Goal: Task Accomplishment & Management: Manage account settings

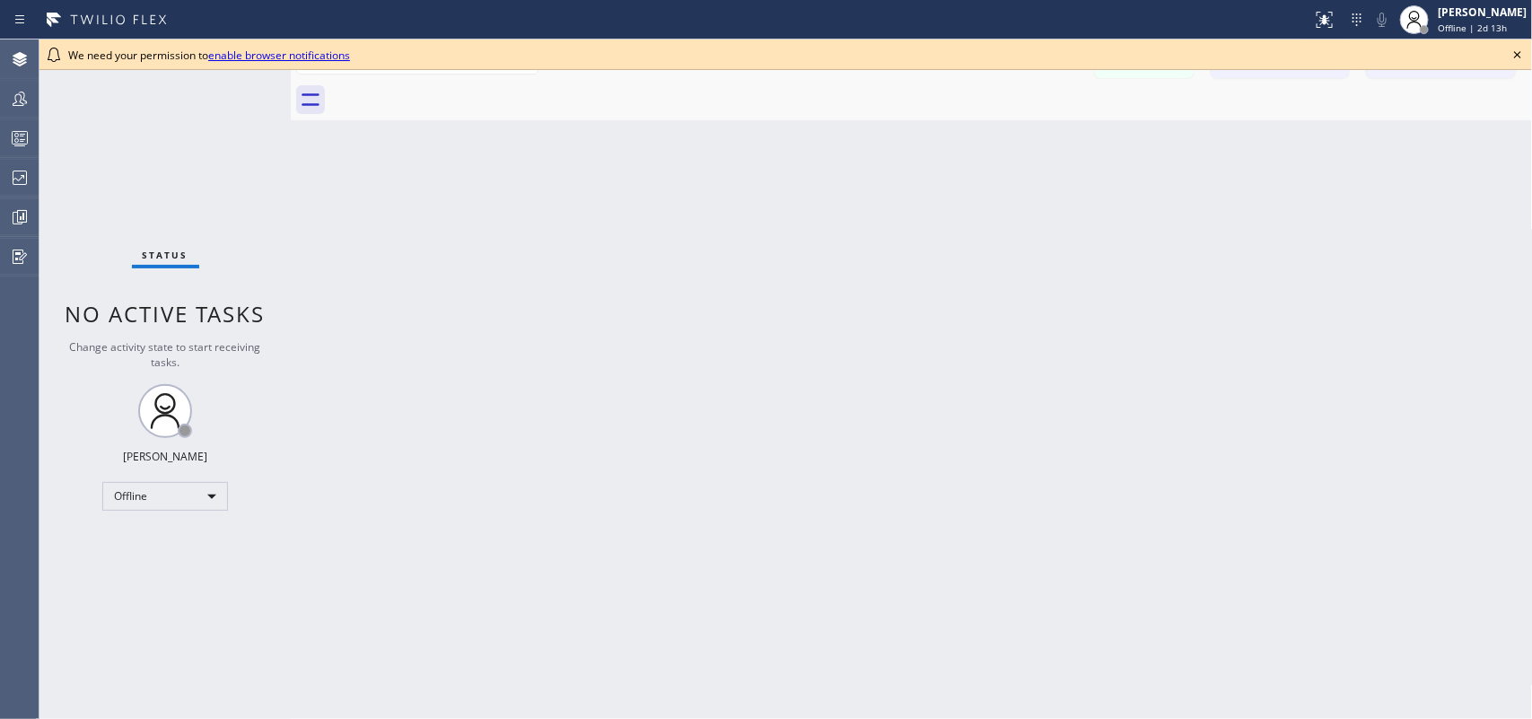
click at [1521, 49] on icon at bounding box center [1518, 55] width 22 height 22
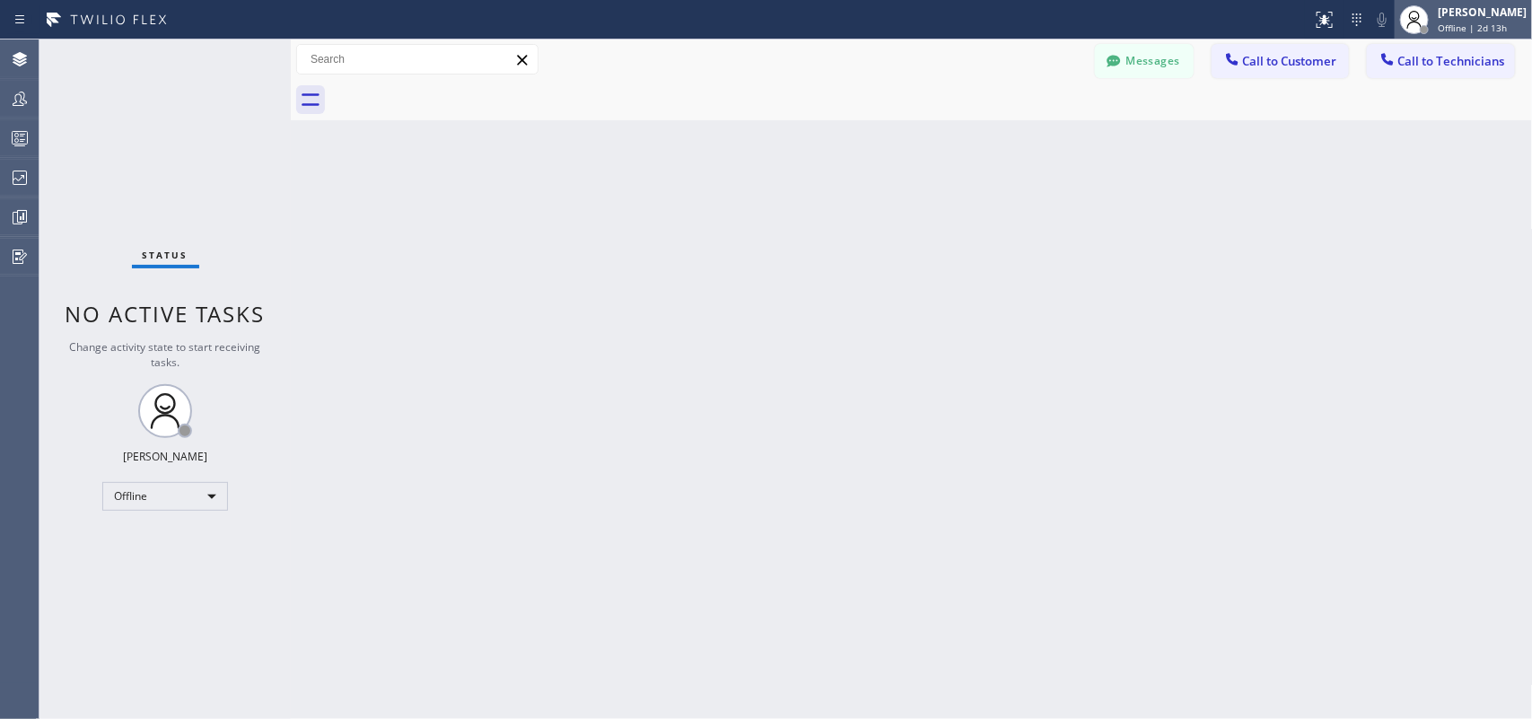
click at [1443, 18] on div "[PERSON_NAME]" at bounding box center [1482, 11] width 89 height 15
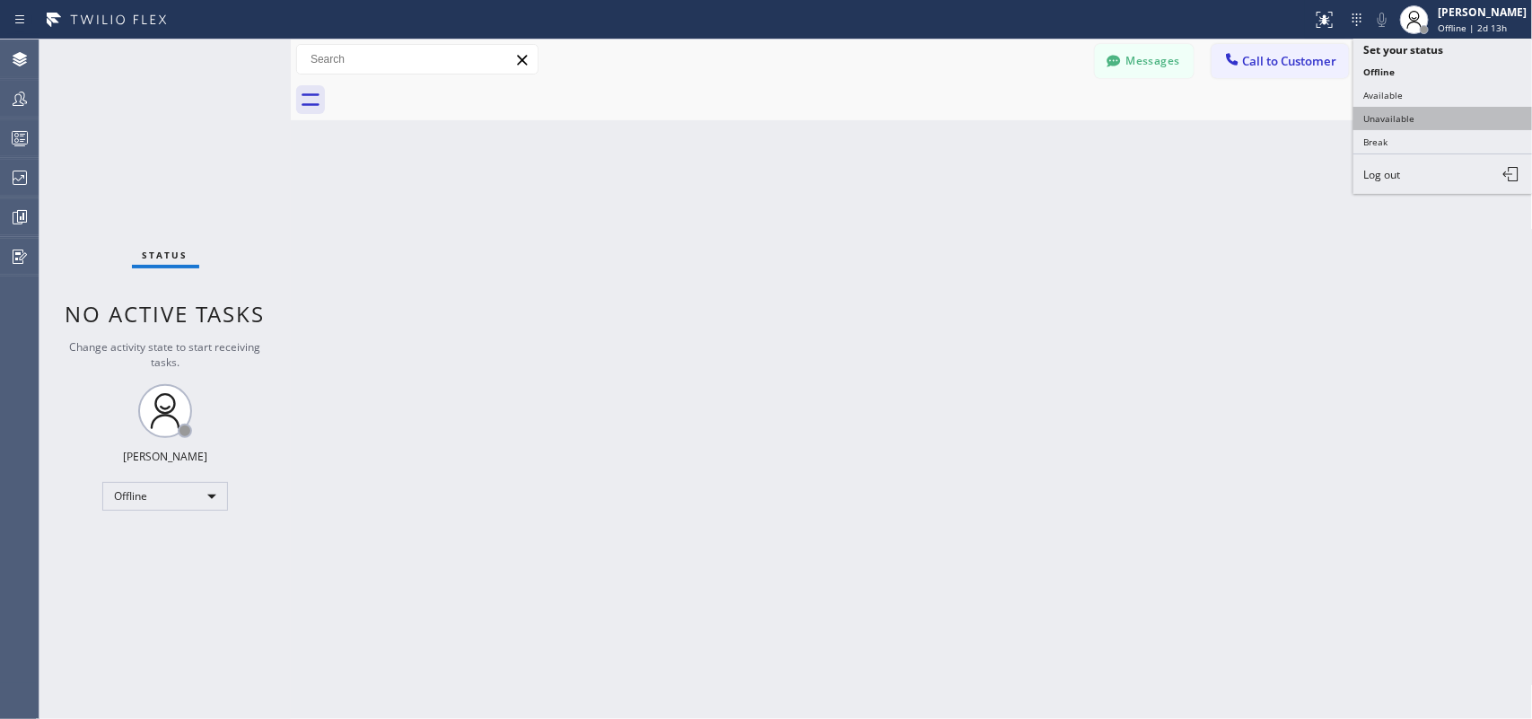
click at [1389, 114] on button "Unavailable" at bounding box center [1442, 118] width 179 height 23
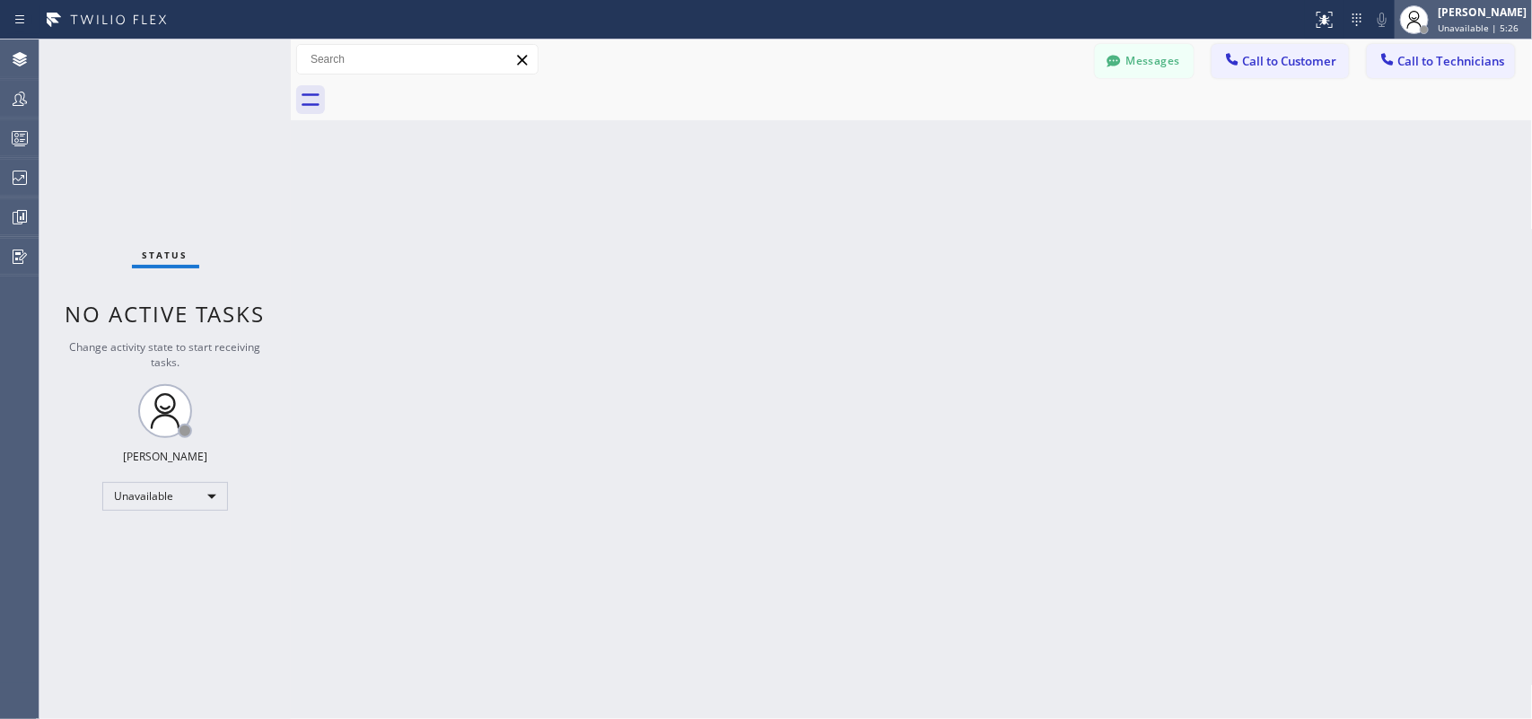
click at [1452, 4] on div "[PERSON_NAME] Unavailable | 5:26" at bounding box center [1483, 19] width 98 height 31
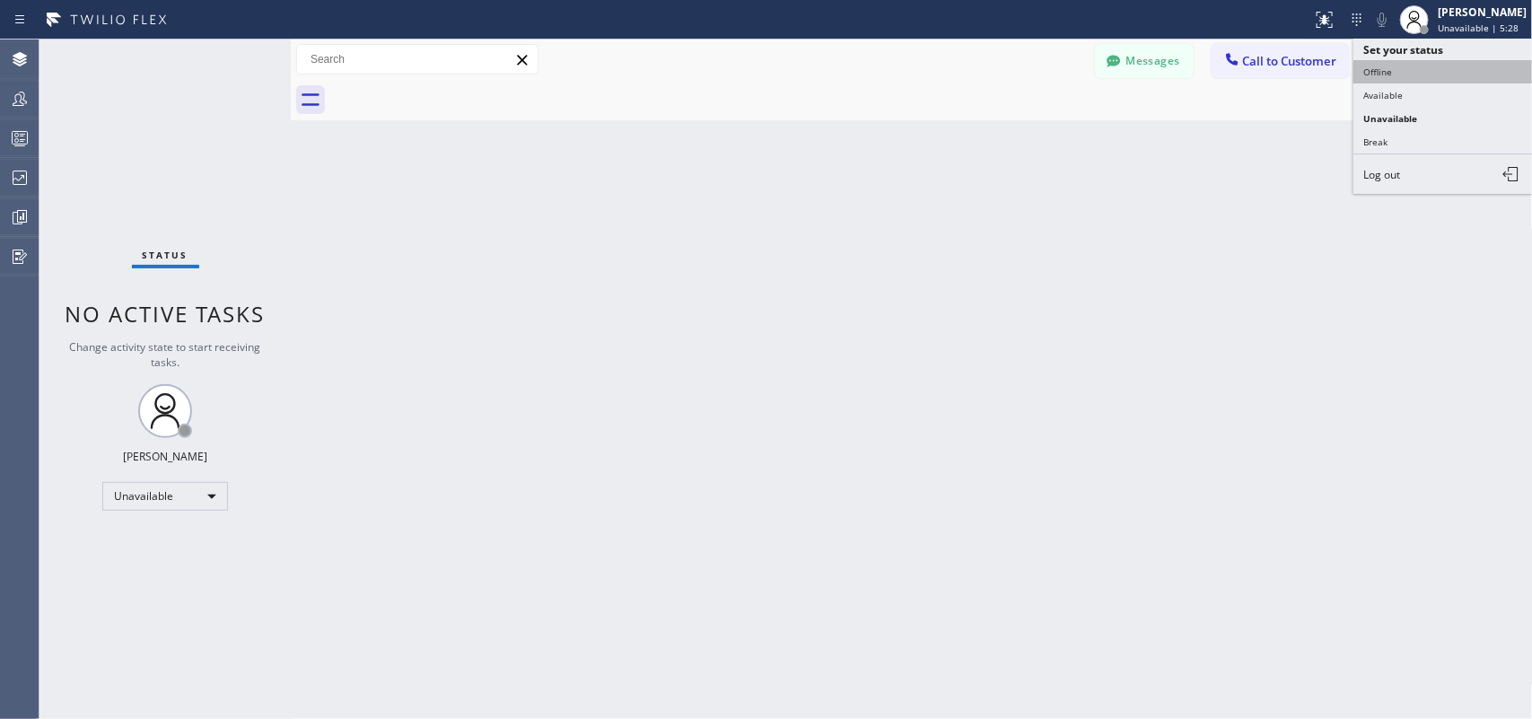
click at [1394, 76] on button "Offline" at bounding box center [1442, 71] width 179 height 23
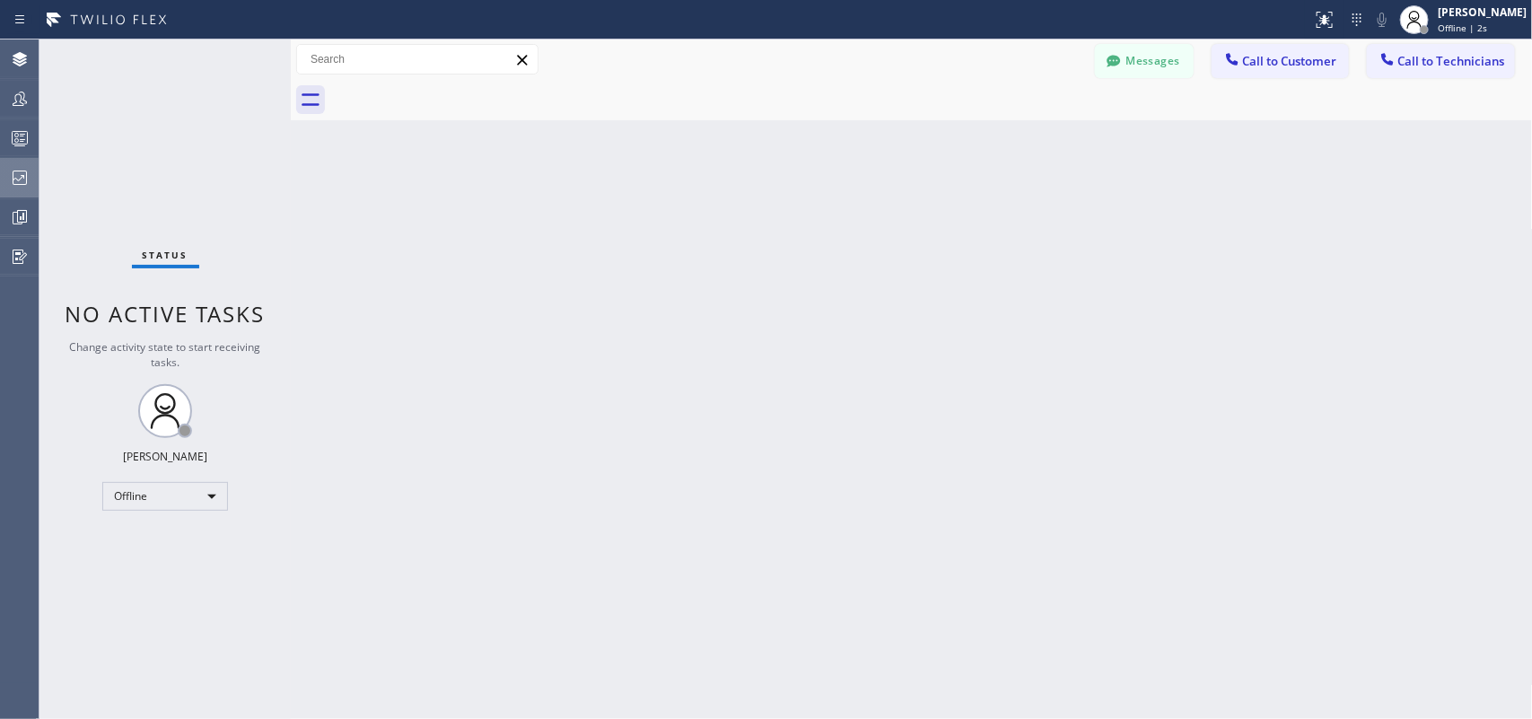
click at [10, 180] on icon at bounding box center [20, 178] width 22 height 22
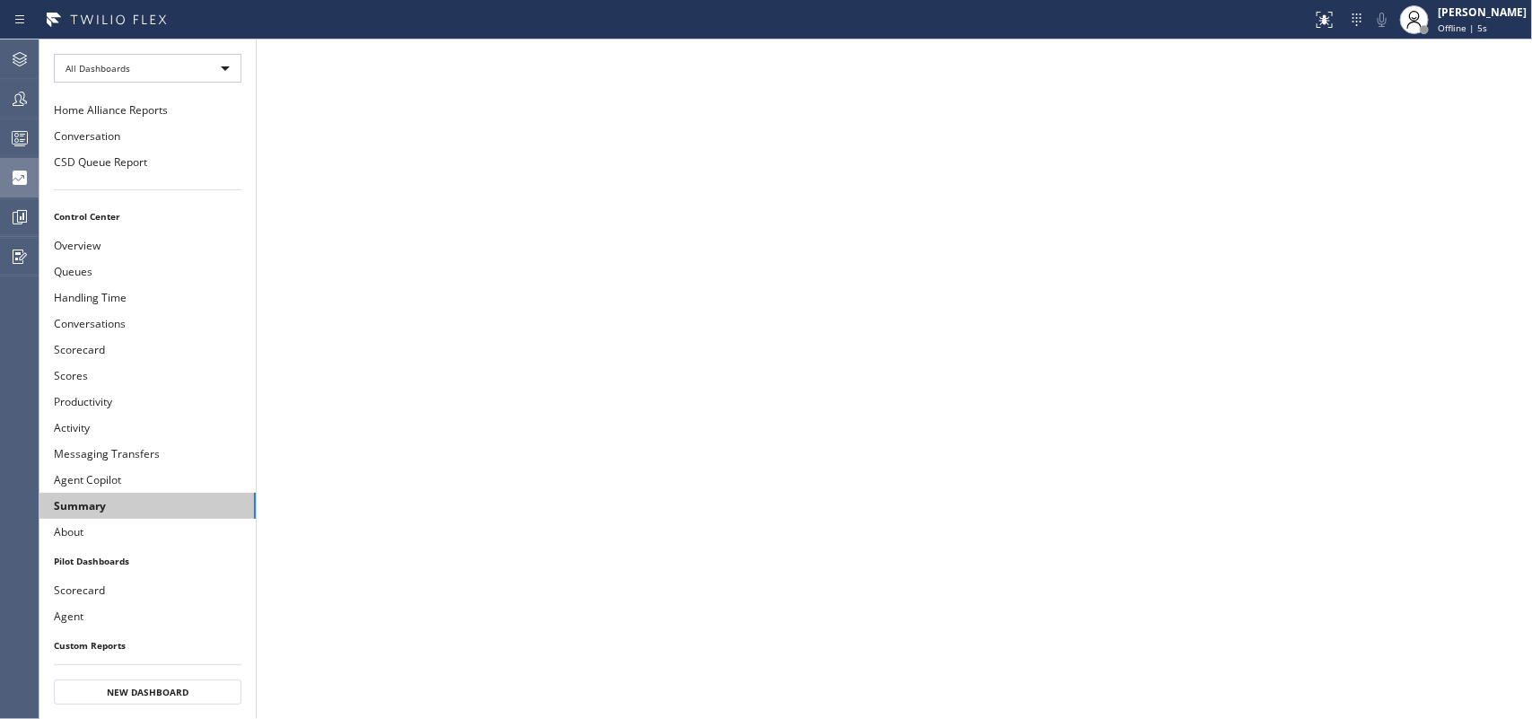
click at [100, 505] on button "Summary" at bounding box center [147, 506] width 216 height 26
